Goal: Task Accomplishment & Management: Manage account settings

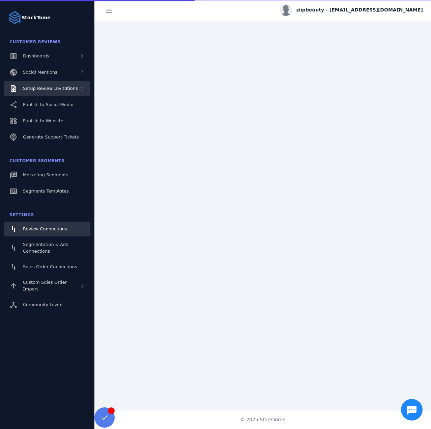
click at [64, 91] on div "Setup Review Invitations" at bounding box center [50, 88] width 55 height 7
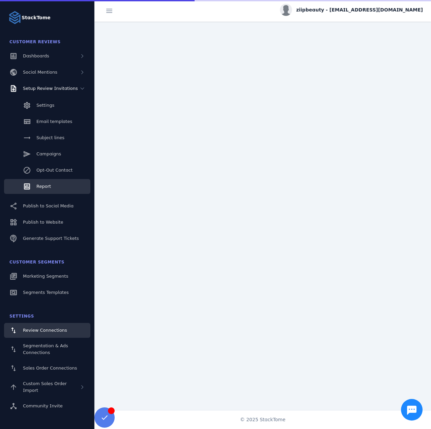
click at [46, 192] on link "Report" at bounding box center [47, 186] width 86 height 15
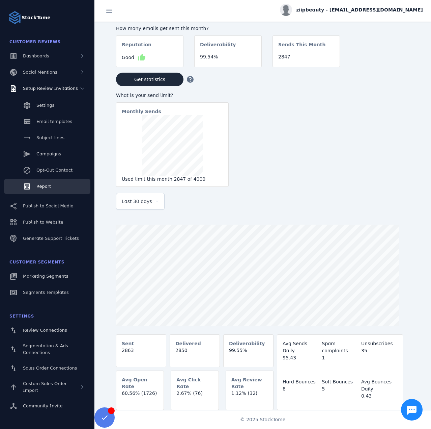
click at [128, 202] on span "Last 30 days" at bounding box center [137, 201] width 30 height 8
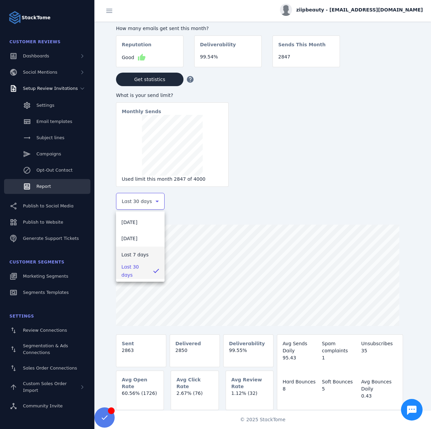
click at [140, 258] on span "Last 7 days" at bounding box center [134, 254] width 27 height 8
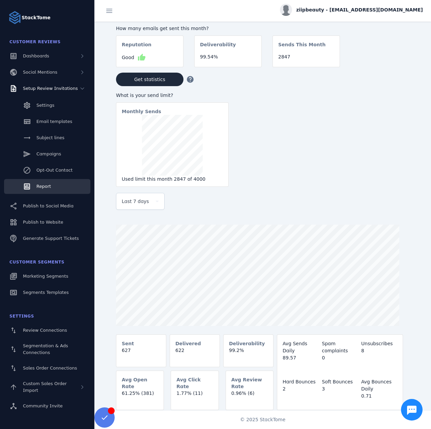
click at [369, 8] on span "ziipbeauty - [EMAIL_ADDRESS][DOMAIN_NAME]" at bounding box center [359, 9] width 127 height 7
click at [391, 59] on button "Sign out" at bounding box center [399, 65] width 49 height 16
